Goal: Navigation & Orientation: Find specific page/section

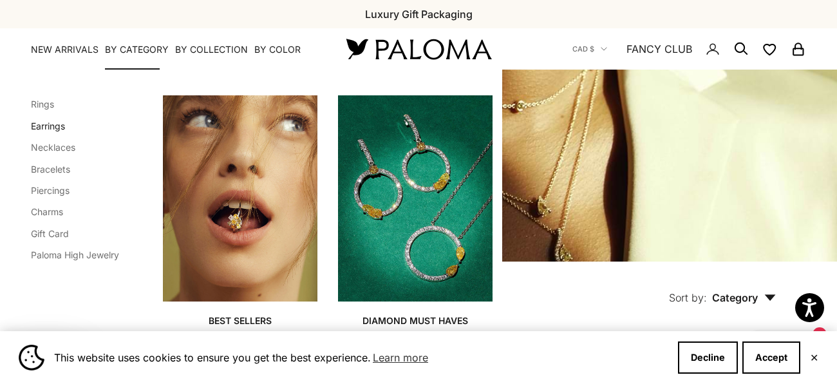
click at [56, 125] on link "Earrings" at bounding box center [48, 125] width 34 height 11
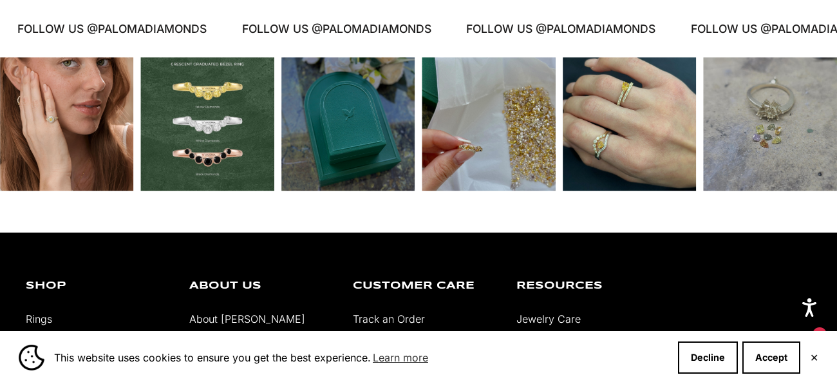
scroll to position [2775, 0]
